Goal: Information Seeking & Learning: Learn about a topic

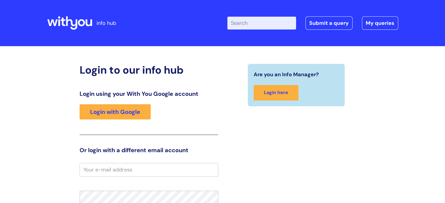
click at [246, 22] on input "Enter your search term here..." at bounding box center [261, 23] width 69 height 13
type input "EAP"
drag, startPoint x: 248, startPoint y: 22, endPoint x: 236, endPoint y: 22, distance: 12.3
click at [236, 22] on input "EAP" at bounding box center [261, 23] width 69 height 13
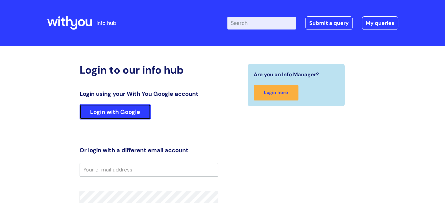
click at [139, 111] on link "Login with Google" at bounding box center [115, 111] width 71 height 15
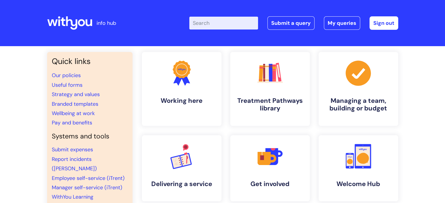
paste input "EAP"
type input "EAP"
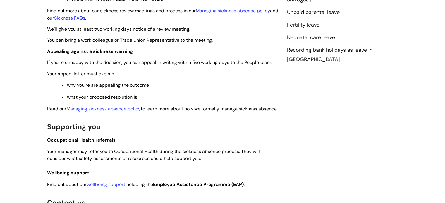
scroll to position [322, 0]
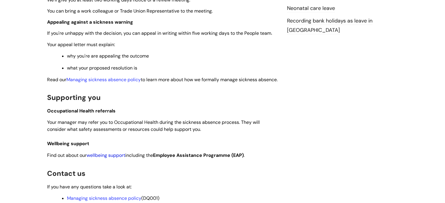
click at [118, 159] on link "wellbeing support" at bounding box center [106, 155] width 39 height 6
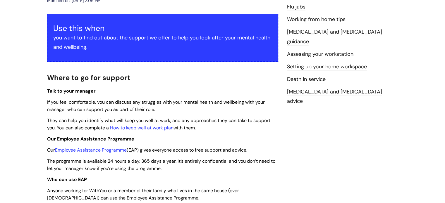
scroll to position [117, 0]
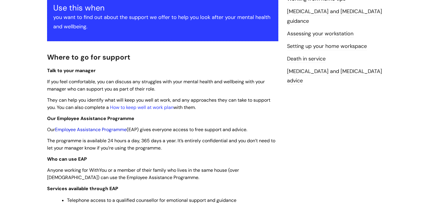
click at [120, 130] on link "Employee Assistance Programme" at bounding box center [91, 130] width 72 height 6
